Goal: Task Accomplishment & Management: Manage account settings

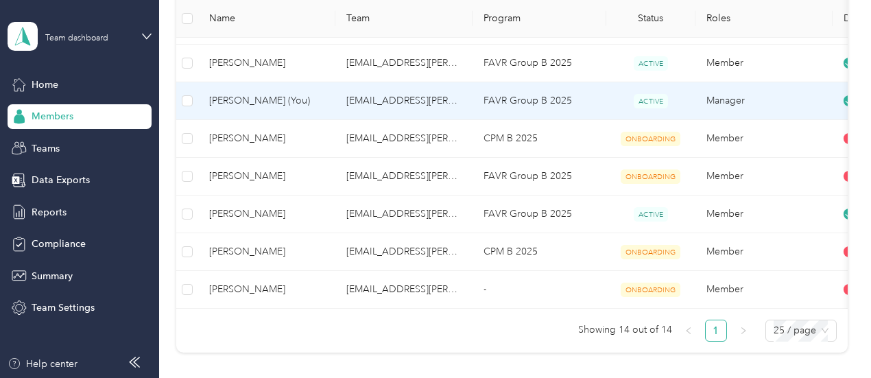
scroll to position [480, 0]
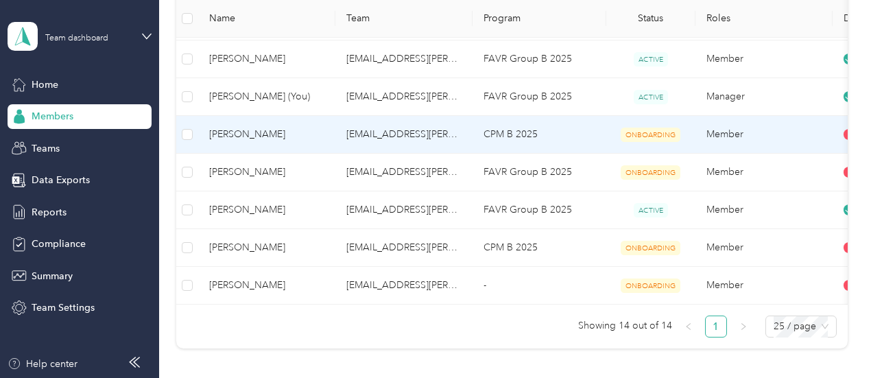
click at [581, 131] on td "CPM B 2025" at bounding box center [539, 135] width 134 height 38
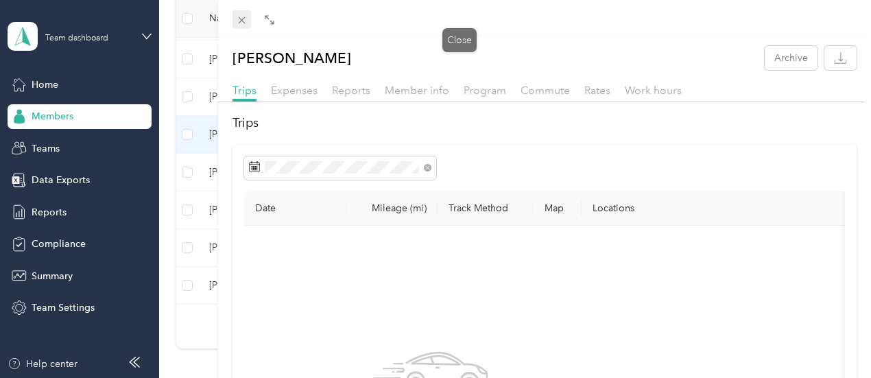
click at [248, 21] on icon at bounding box center [242, 20] width 12 height 12
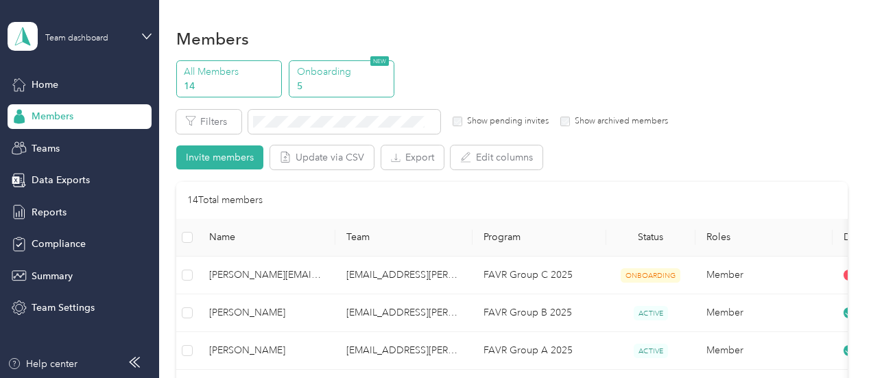
click at [355, 80] on p "5" at bounding box center [343, 86] width 93 height 14
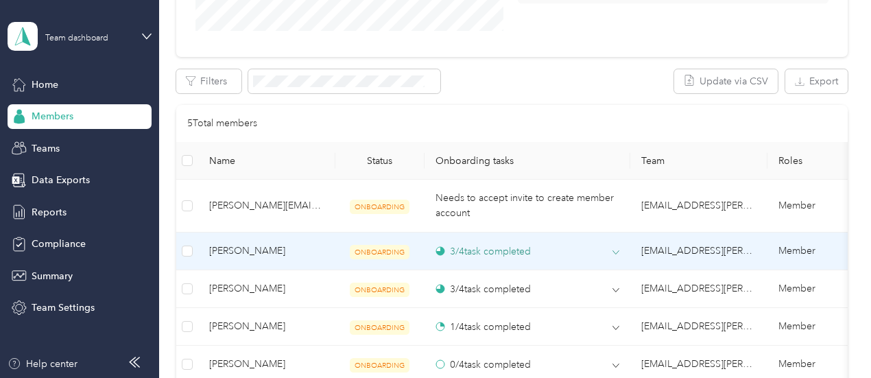
scroll to position [480, 0]
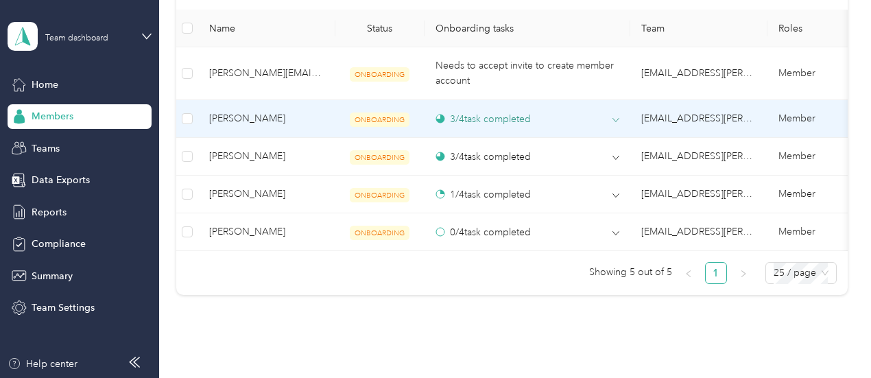
click at [616, 117] on icon at bounding box center [615, 120] width 7 height 7
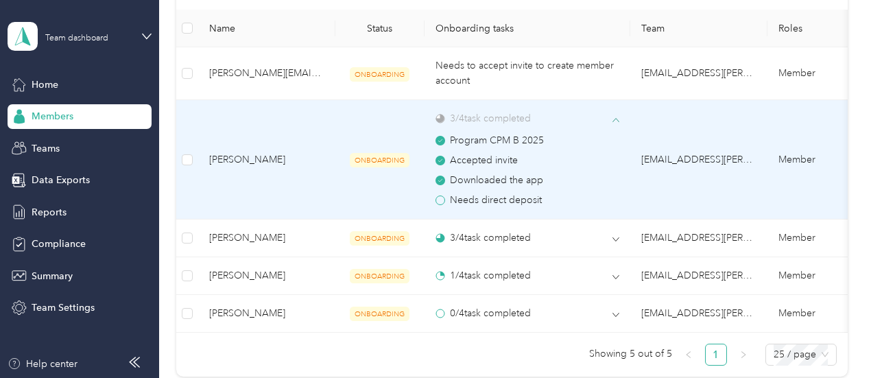
click at [615, 122] on icon at bounding box center [615, 120] width 7 height 7
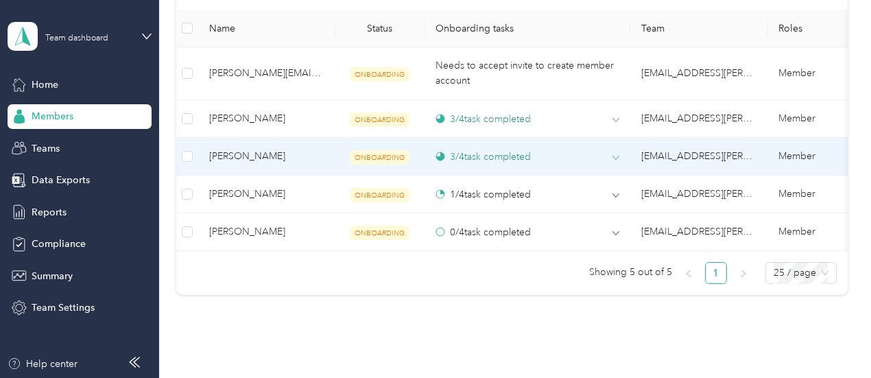
click at [613, 158] on icon at bounding box center [615, 157] width 7 height 7
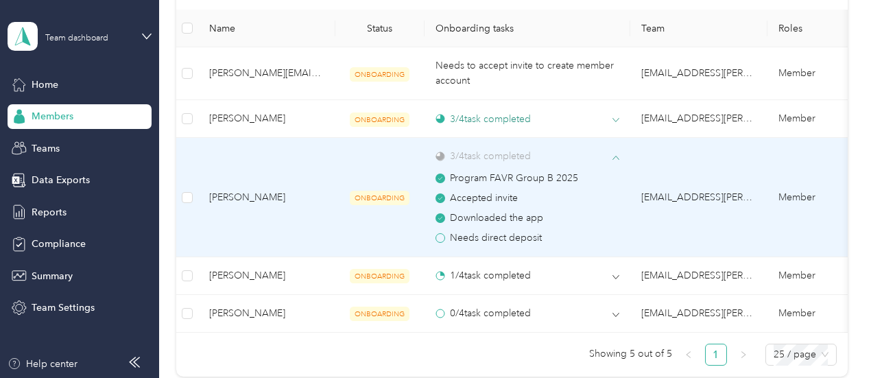
click at [613, 159] on icon at bounding box center [615, 157] width 7 height 7
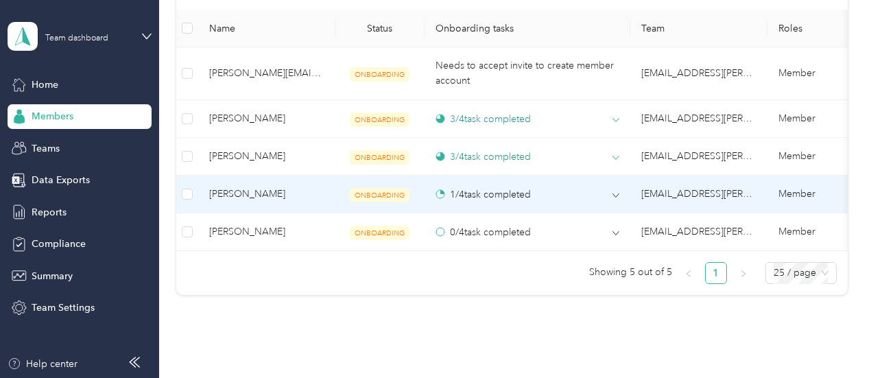
click at [624, 199] on td "1 / 4 task completed" at bounding box center [527, 195] width 206 height 38
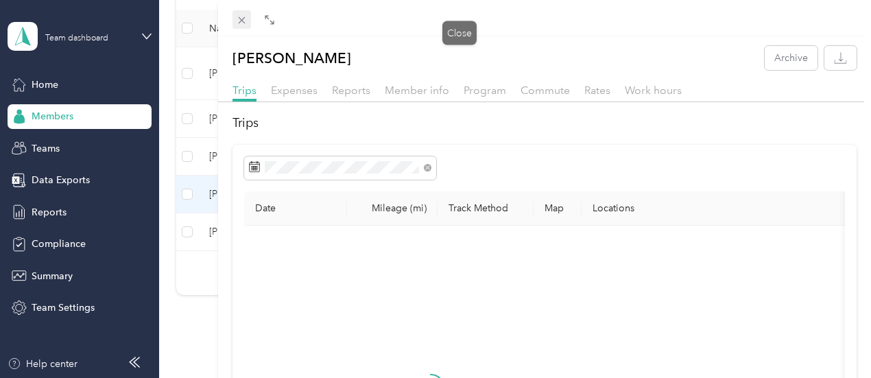
click at [245, 23] on icon at bounding box center [241, 20] width 7 height 7
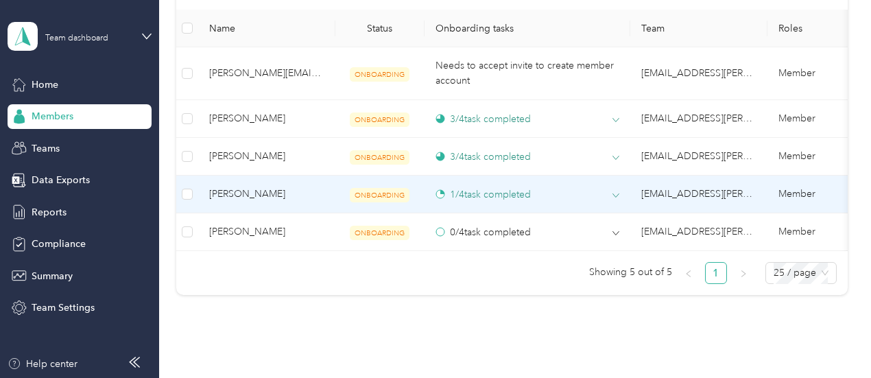
click at [614, 197] on icon at bounding box center [615, 195] width 7 height 7
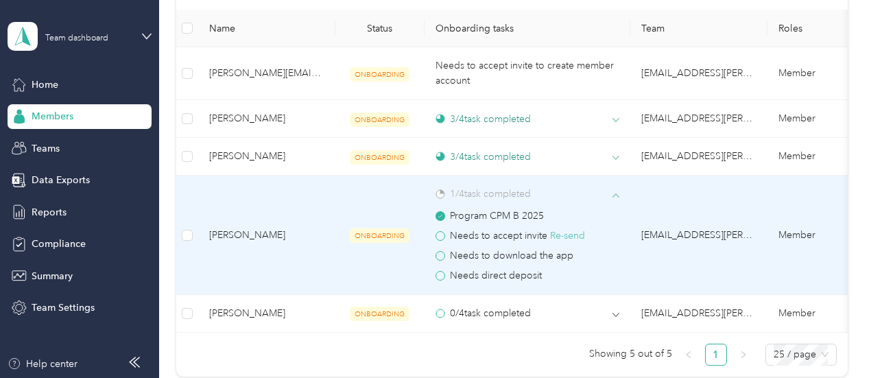
click at [562, 239] on button "Re-send" at bounding box center [567, 235] width 35 height 15
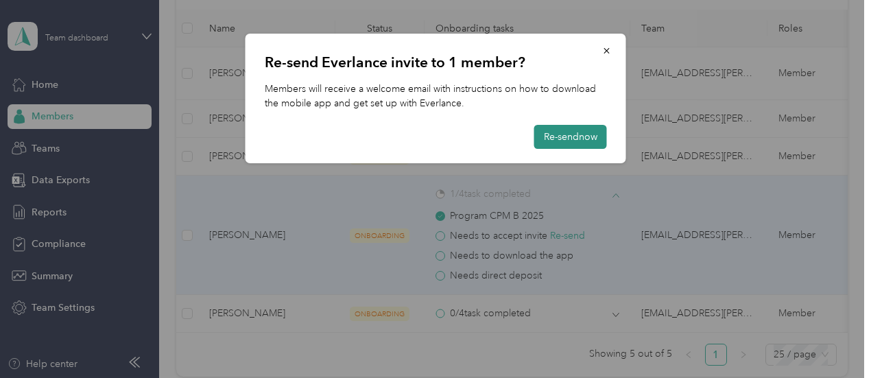
click at [579, 145] on button "Re-send now" at bounding box center [570, 137] width 73 height 24
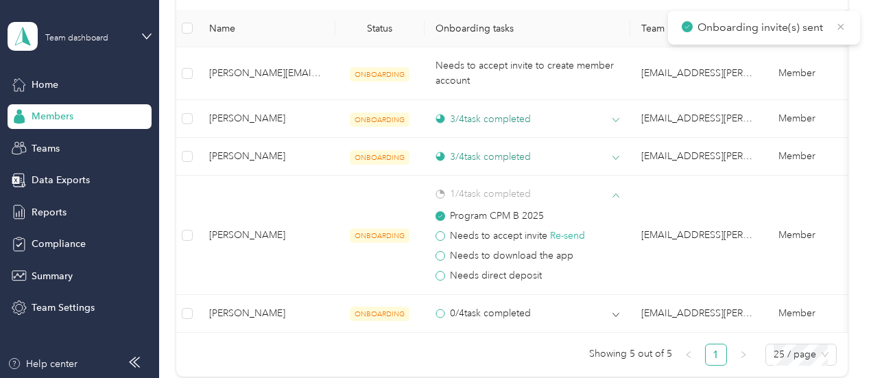
click at [843, 23] on icon at bounding box center [840, 27] width 11 height 12
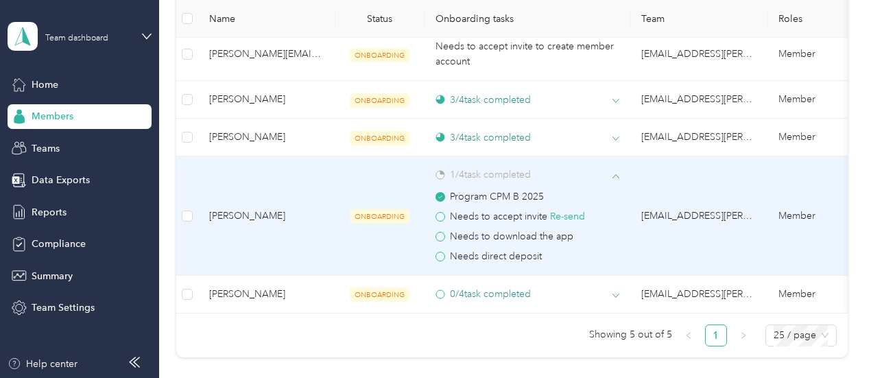
scroll to position [548, 0]
